Goal: Information Seeking & Learning: Learn about a topic

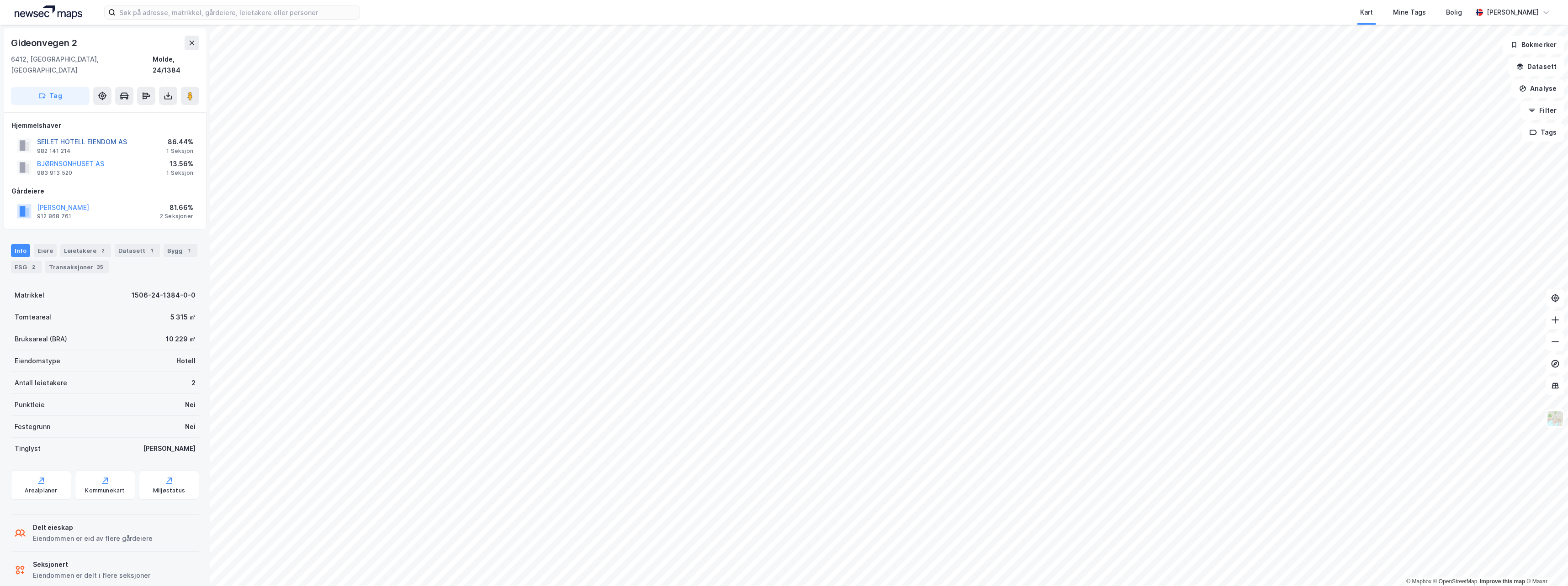
click at [0, 0] on button "SEILET HOTELL EIENDOM AS" at bounding box center [0, 0] width 0 height 0
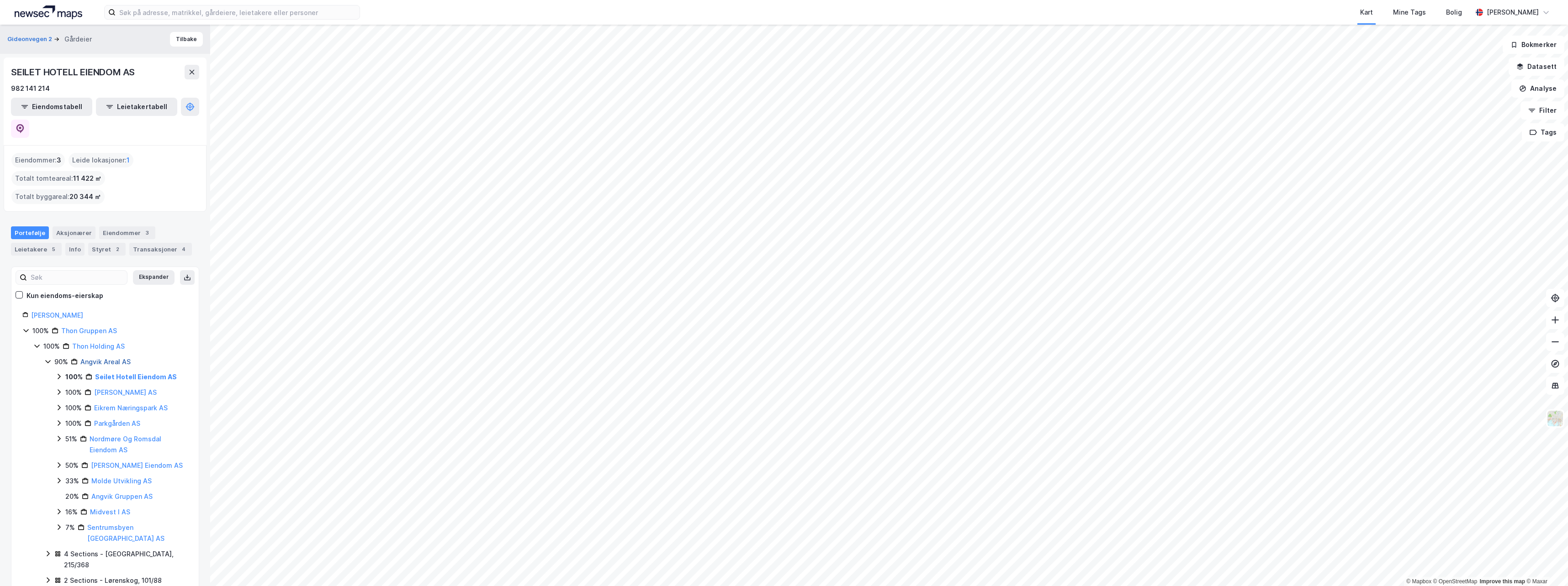
click at [111, 358] on link "Angvik Areal AS" at bounding box center [105, 362] width 50 height 8
